Goal: Transaction & Acquisition: Purchase product/service

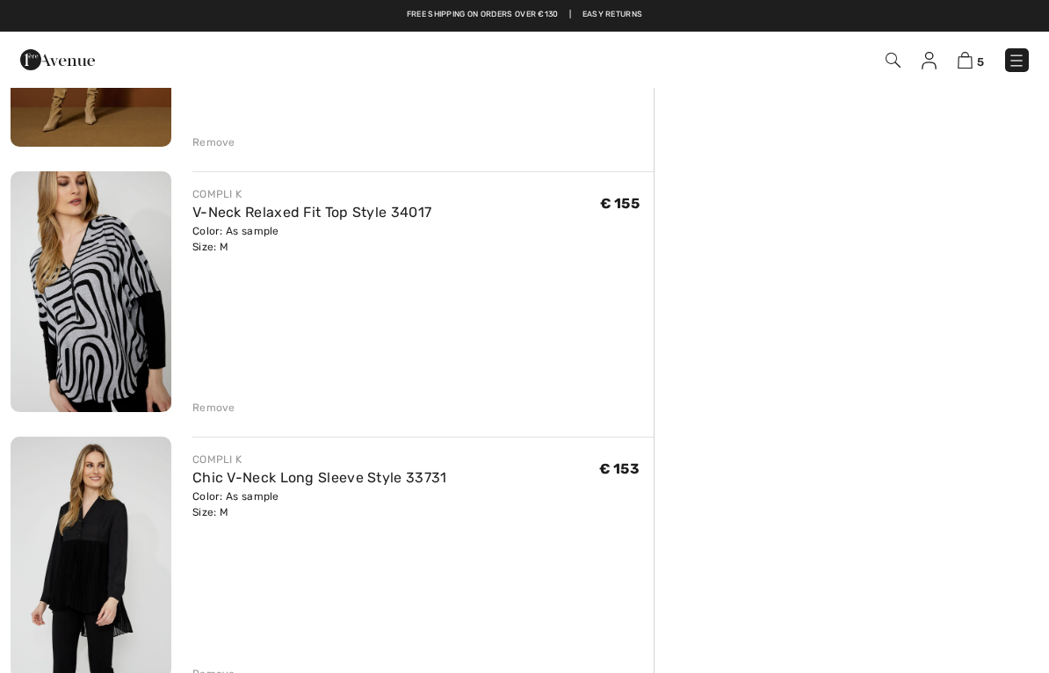
scroll to position [593, 0]
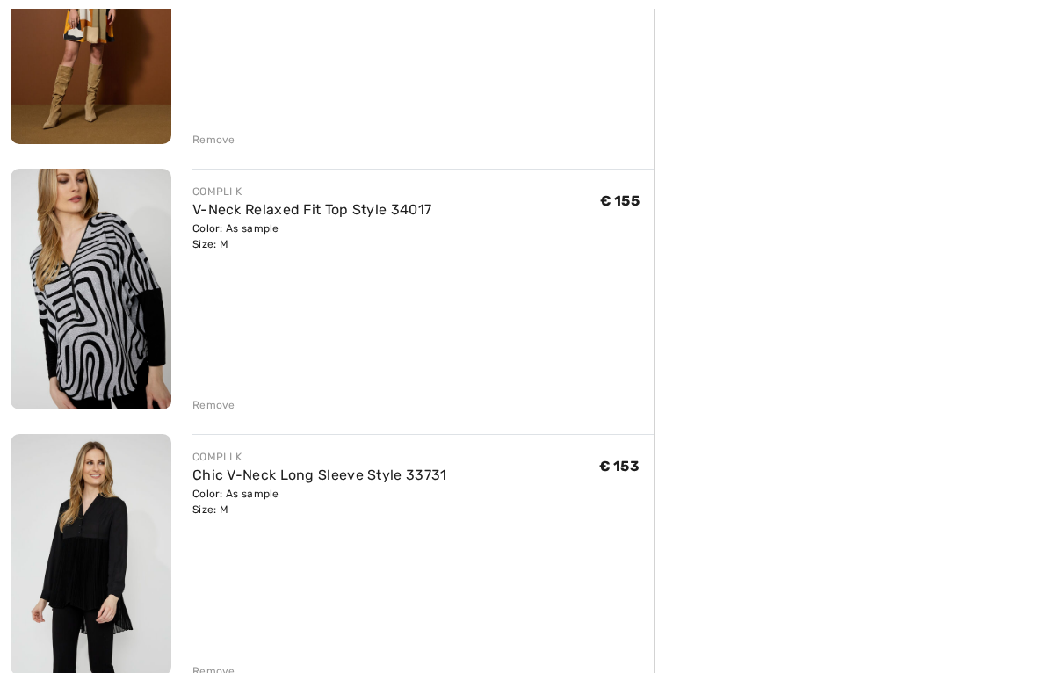
click at [71, 323] on img at bounding box center [91, 290] width 161 height 242
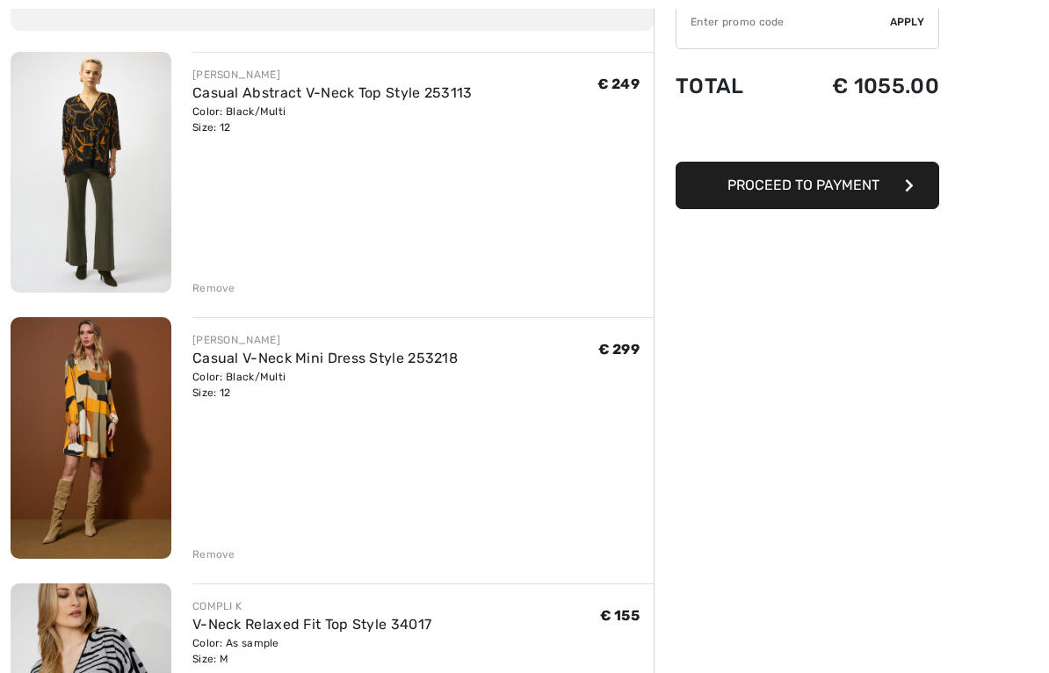
scroll to position [220, 0]
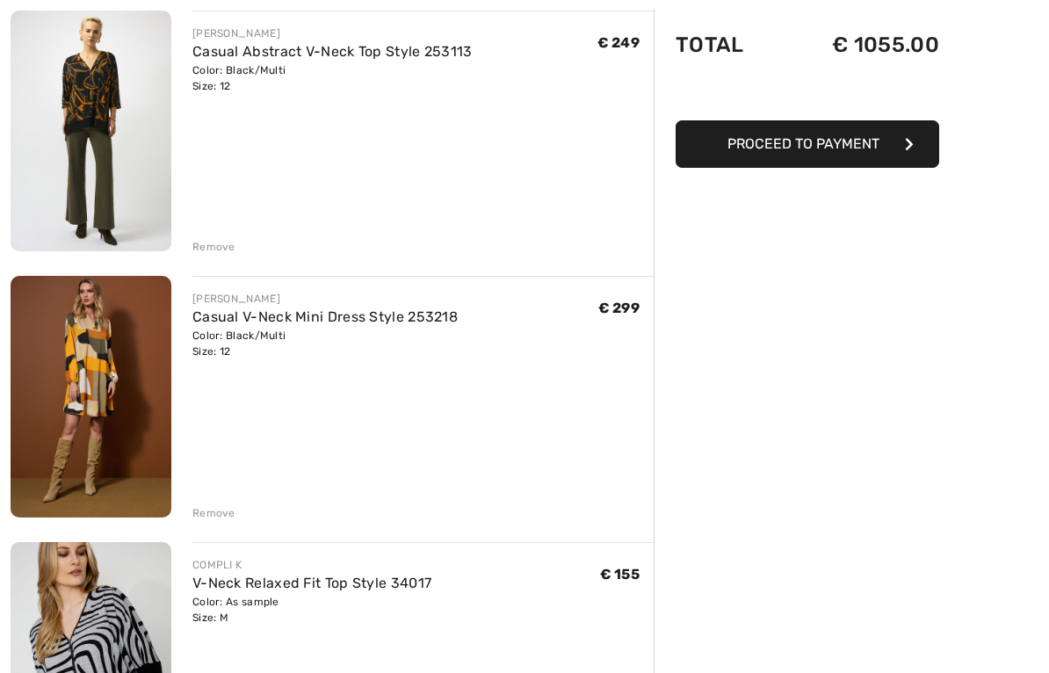
click at [223, 244] on div "Remove" at bounding box center [213, 247] width 43 height 16
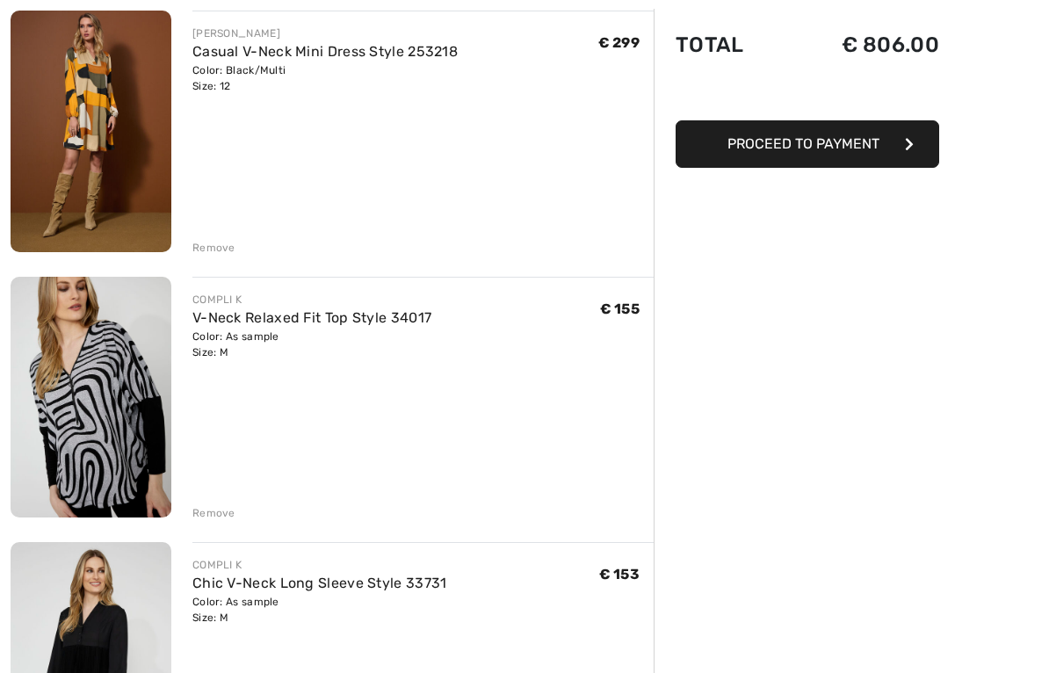
click at [224, 252] on div "Remove" at bounding box center [213, 248] width 43 height 16
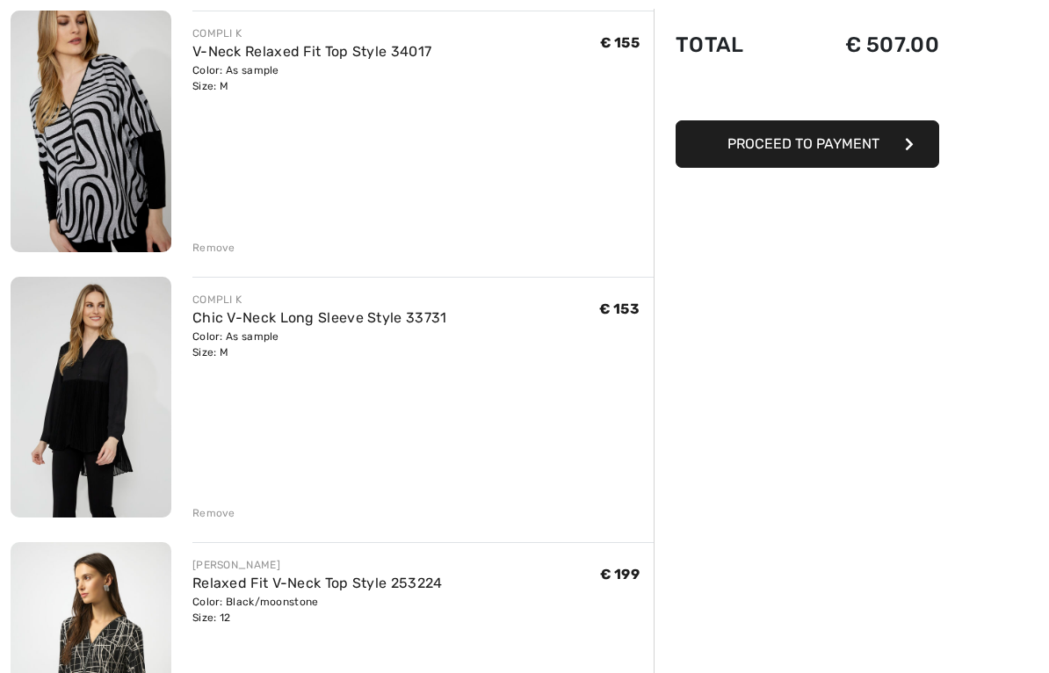
click at [214, 250] on div "Remove" at bounding box center [213, 248] width 43 height 16
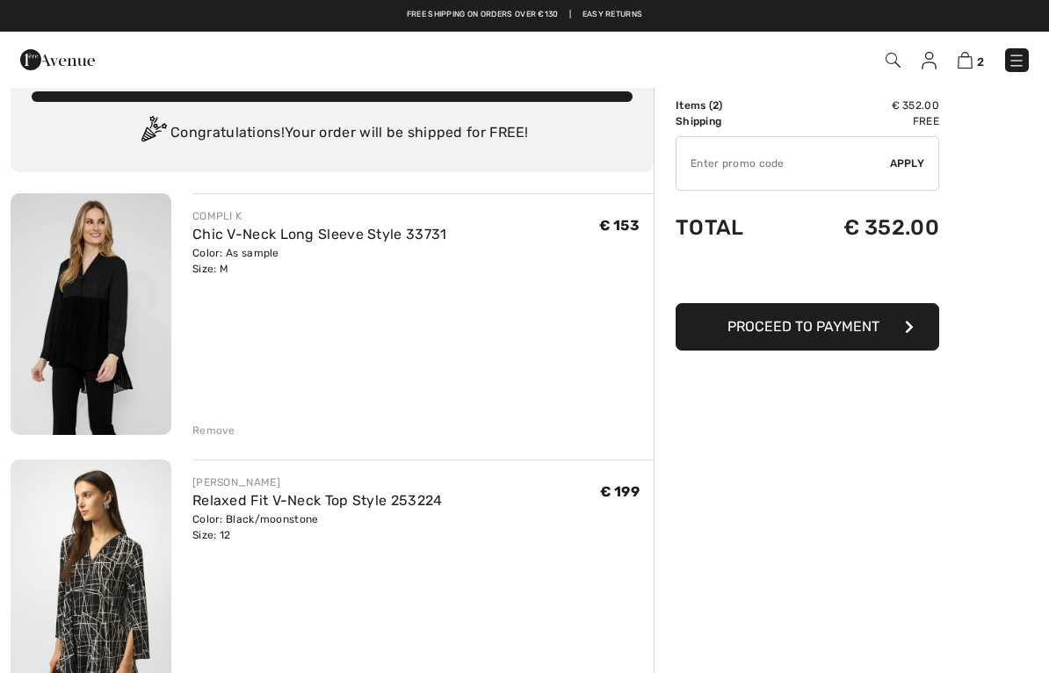
scroll to position [0, 0]
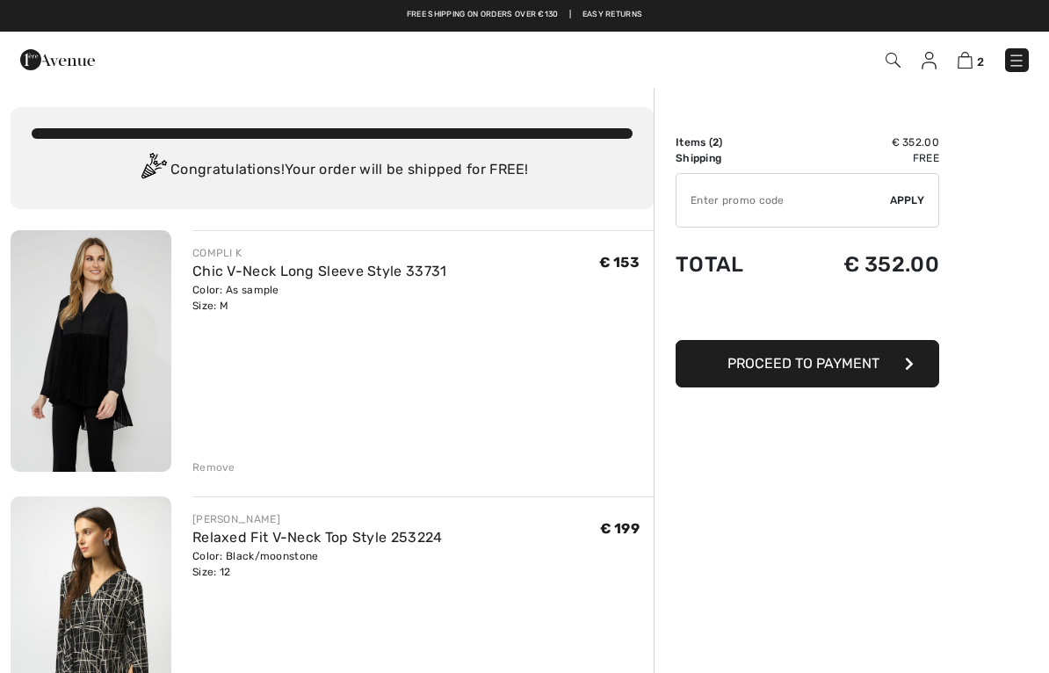
click at [772, 206] on input "TEXT" at bounding box center [784, 200] width 214 height 53
click at [909, 200] on span "Apply" at bounding box center [907, 200] width 35 height 16
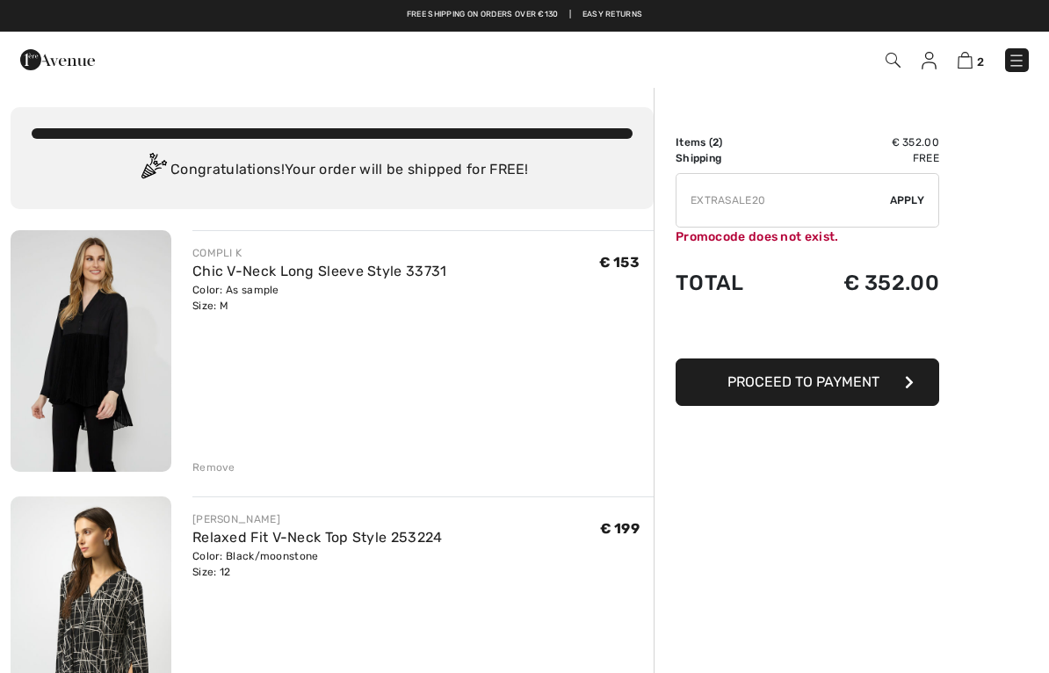
click at [798, 200] on input "TEXT" at bounding box center [784, 200] width 214 height 53
click at [911, 202] on span "Apply" at bounding box center [907, 200] width 35 height 16
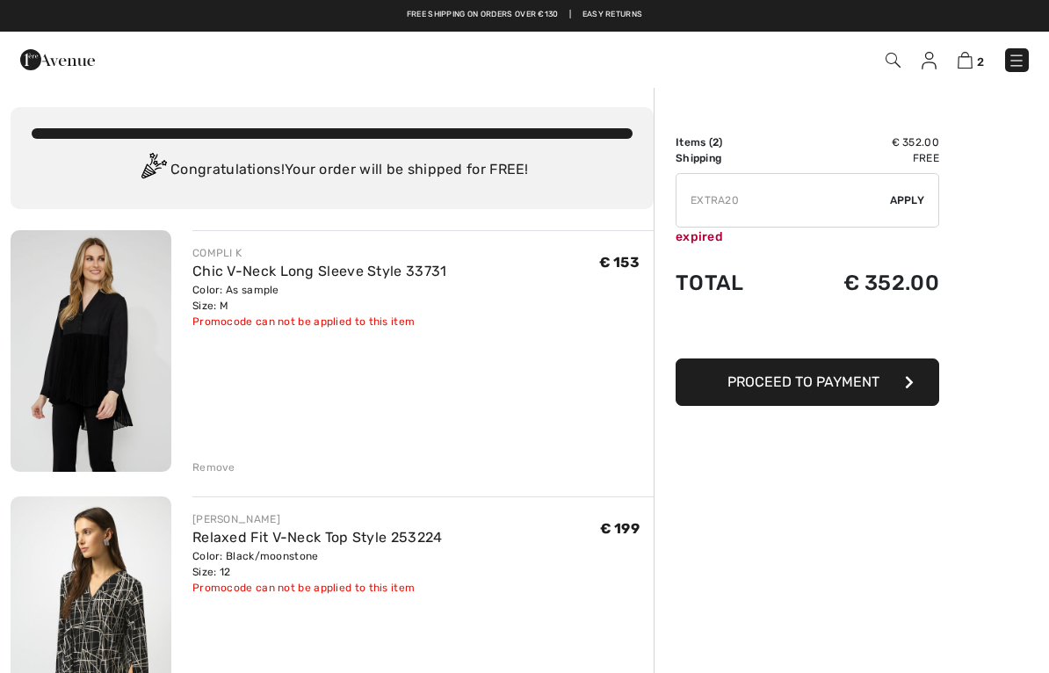
click at [790, 192] on input "TEXT" at bounding box center [784, 200] width 214 height 53
click at [788, 212] on input "TEXT" at bounding box center [784, 200] width 214 height 53
type input "E"
type input "EXTRA20"
click at [917, 193] on span "Apply" at bounding box center [907, 200] width 35 height 16
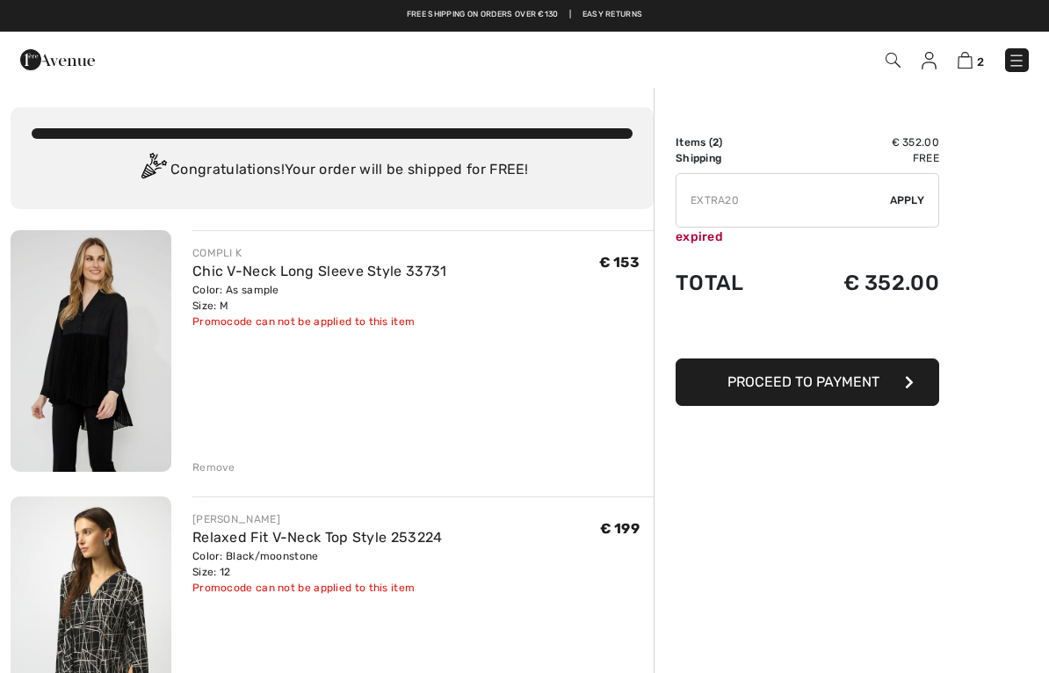
click at [787, 199] on input "TEXT" at bounding box center [784, 200] width 214 height 53
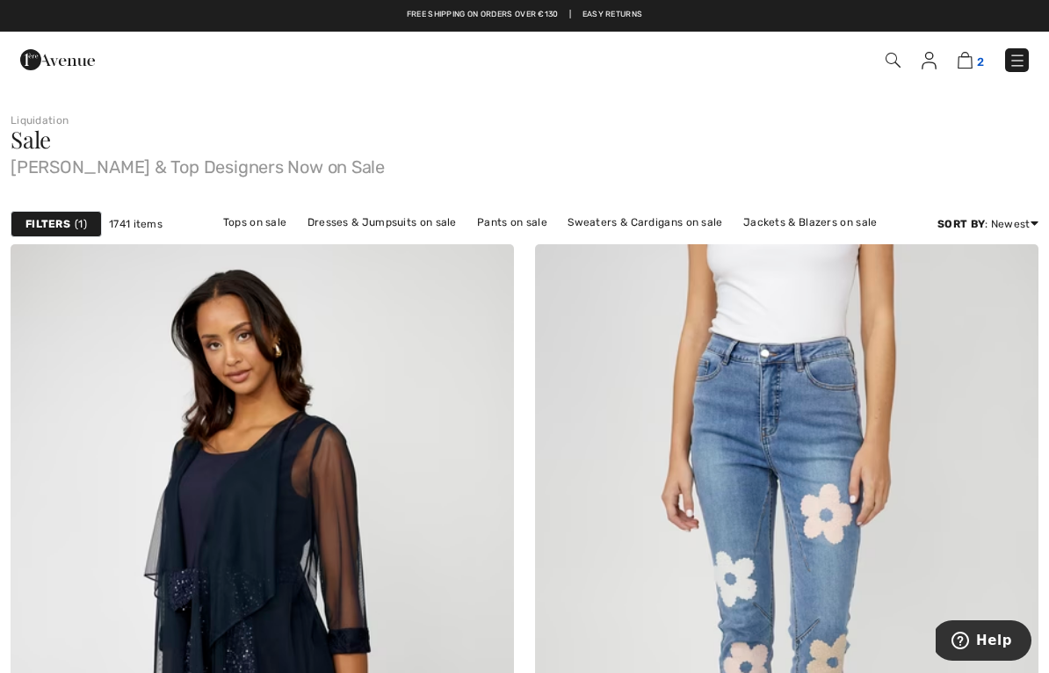
click at [969, 65] on img at bounding box center [965, 60] width 15 height 17
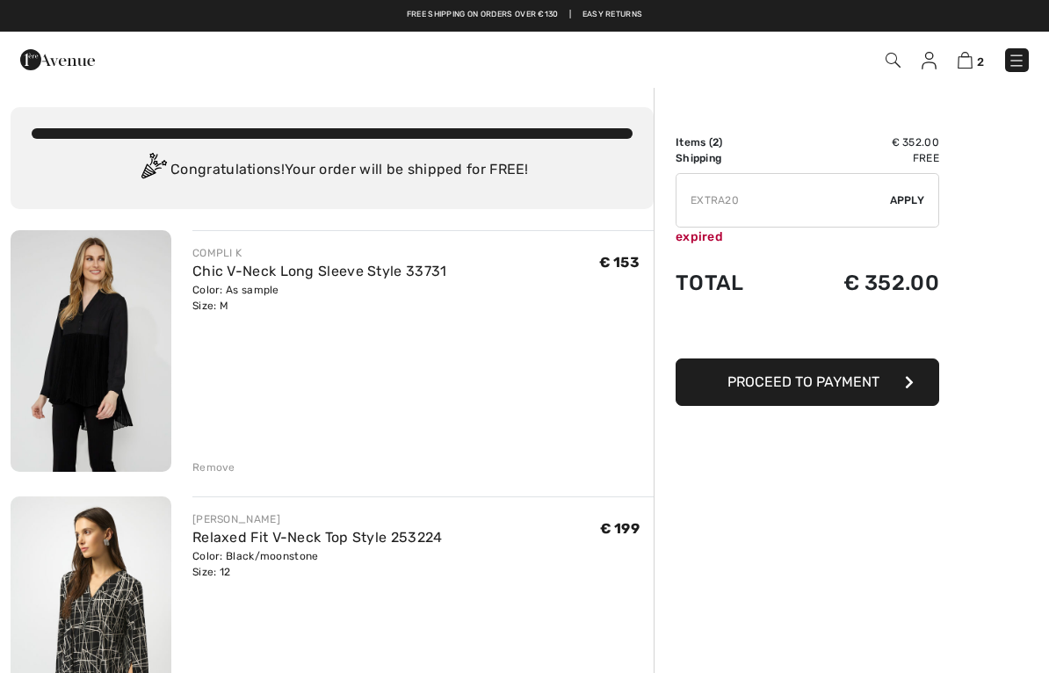
click at [914, 200] on span "Apply" at bounding box center [907, 200] width 35 height 16
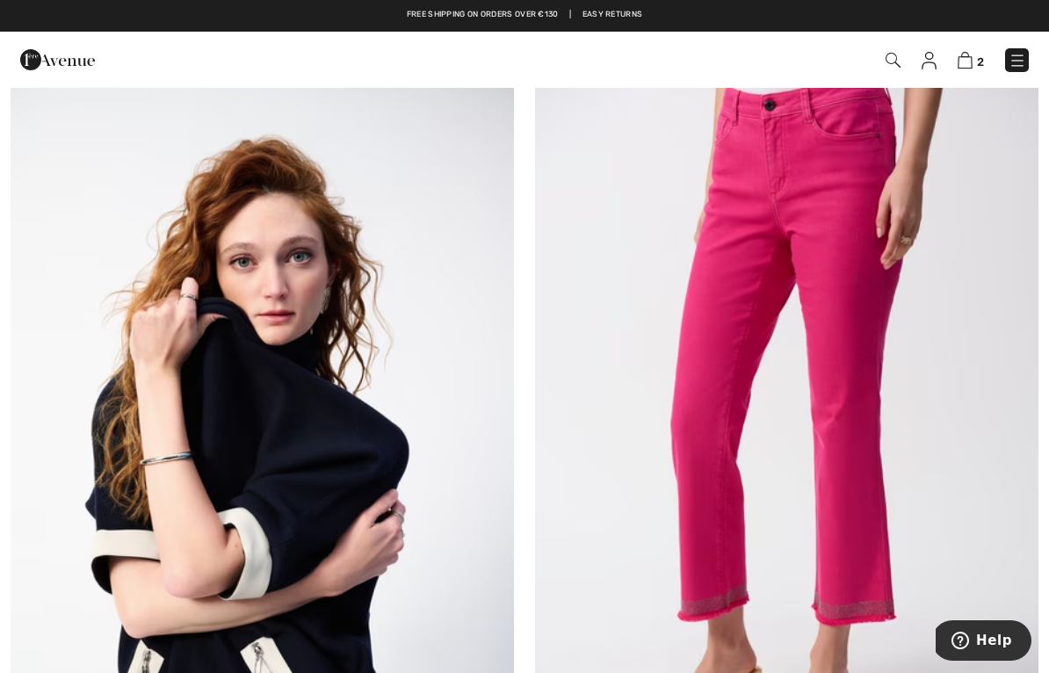
scroll to position [14656, 0]
